Goal: Entertainment & Leisure: Consume media (video, audio)

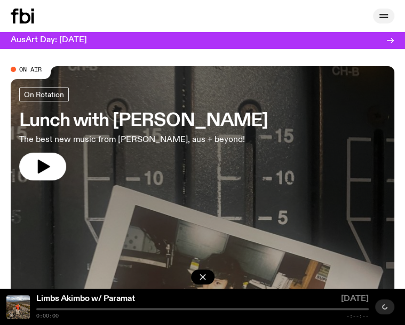
click at [384, 15] on icon "button" at bounding box center [384, 15] width 9 height 0
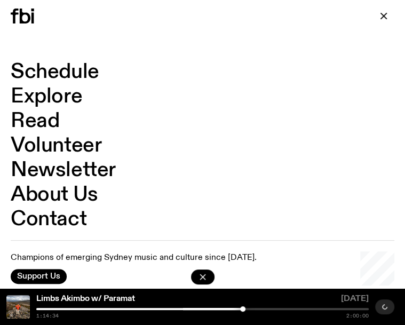
click at [75, 69] on link "Schedule" at bounding box center [55, 72] width 89 height 20
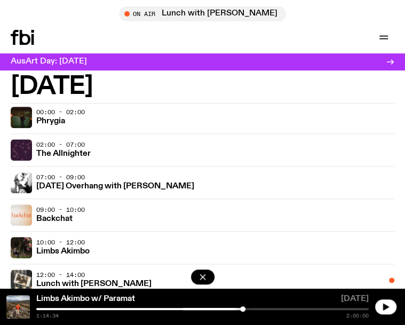
scroll to position [1974, 0]
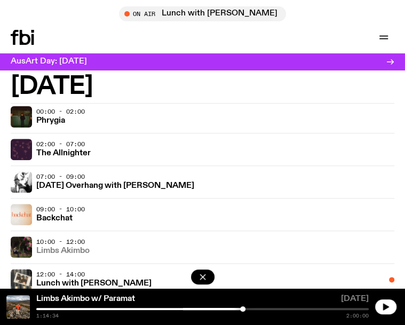
click at [74, 247] on h3 "Limbs Akimbo" at bounding box center [62, 251] width 53 height 8
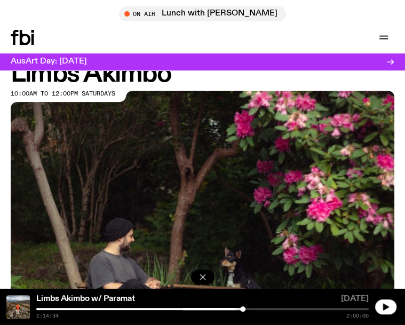
scroll to position [26, 0]
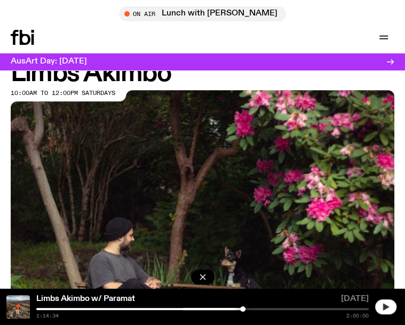
click at [385, 306] on icon "button" at bounding box center [387, 306] width 6 height 7
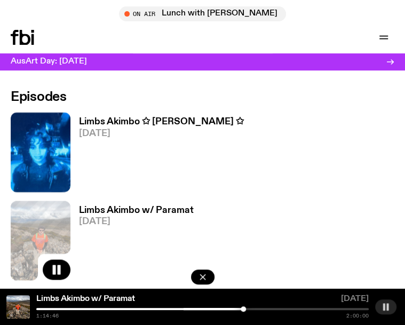
scroll to position [556, 0]
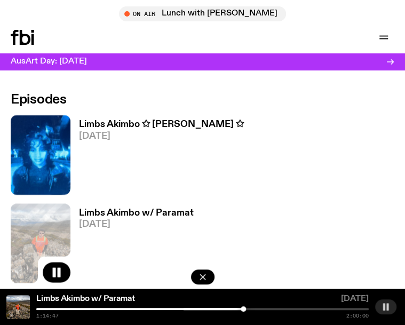
click at [96, 120] on h3 "Limbs Akimbo ✩ [PERSON_NAME] ✩" at bounding box center [161, 124] width 165 height 9
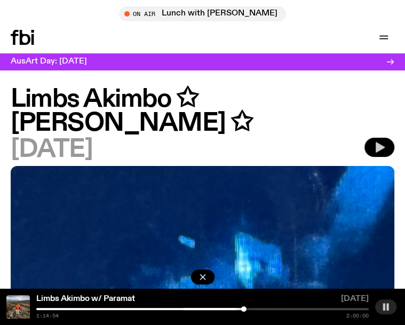
click at [379, 142] on icon "button" at bounding box center [380, 147] width 9 height 11
